Goal: Information Seeking & Learning: Find specific fact

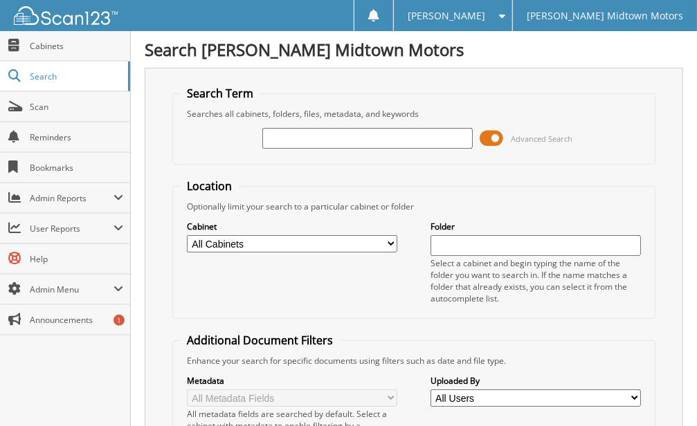
click at [376, 139] on input "text" at bounding box center [367, 138] width 210 height 21
type input "plate zyg1914"
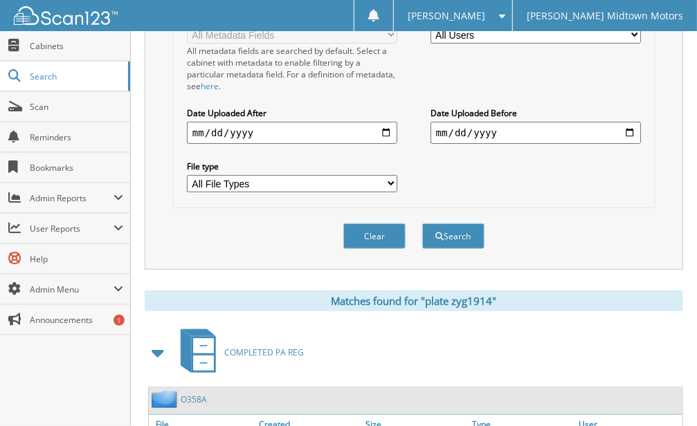
scroll to position [461, 0]
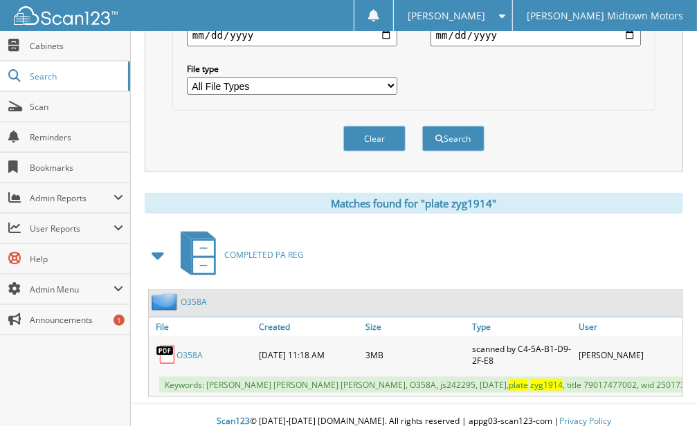
click at [186, 349] on link "O358A" at bounding box center [189, 355] width 26 height 12
click at [192, 349] on link "O358A" at bounding box center [189, 355] width 26 height 12
